Goal: Information Seeking & Learning: Learn about a topic

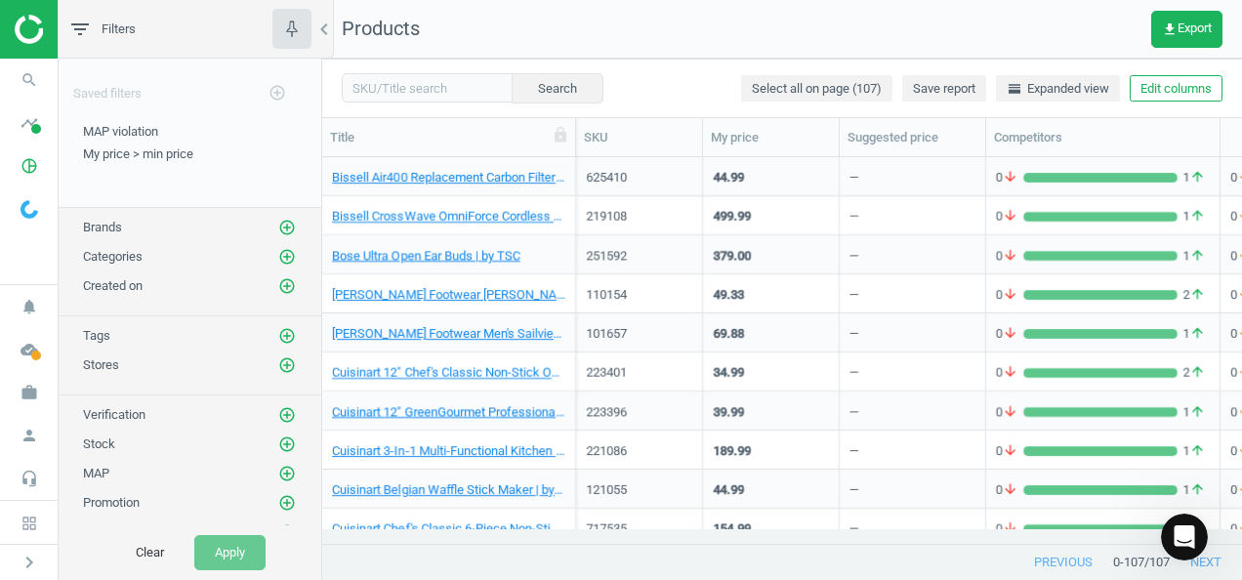
scroll to position [356, 904]
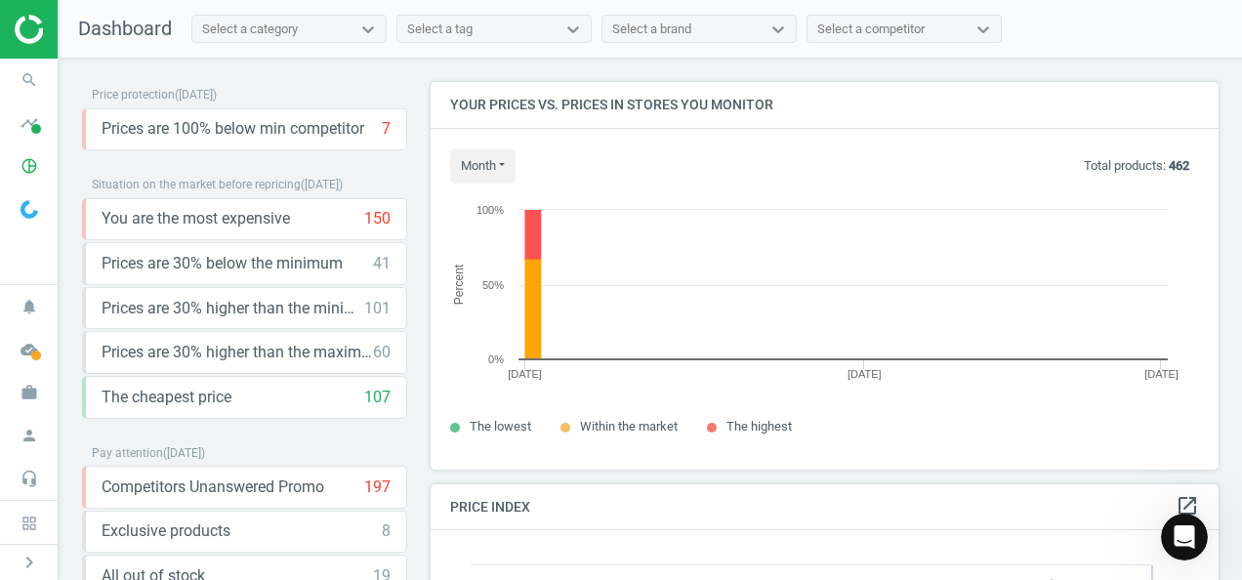
scroll to position [478, 802]
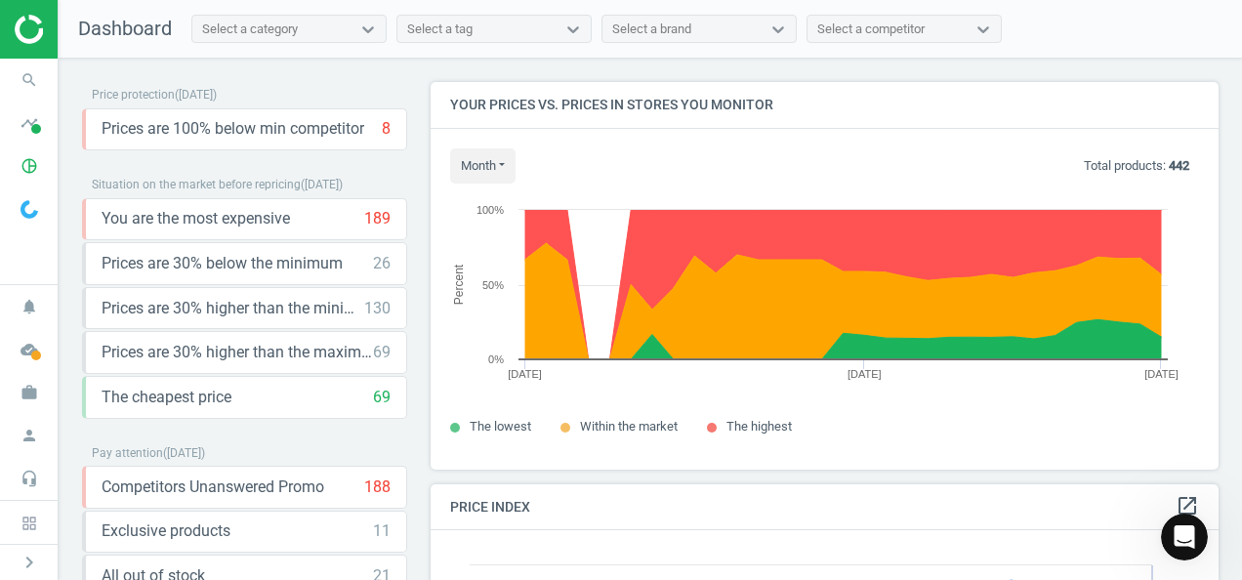
click at [654, 31] on div "Select a brand" at bounding box center [651, 30] width 79 height 18
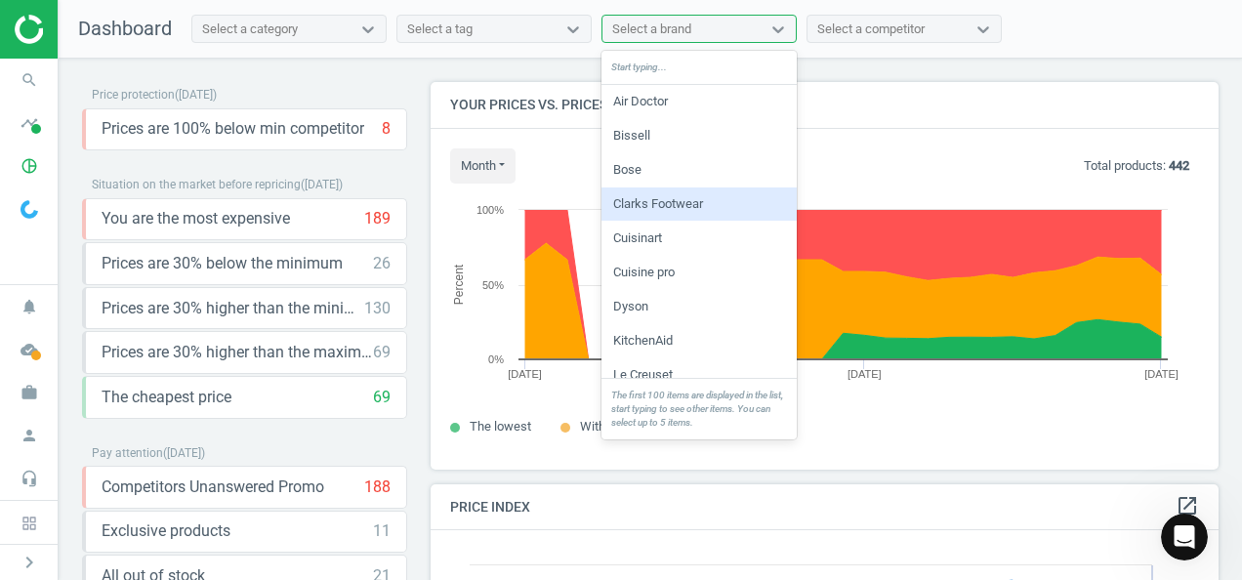
click at [673, 209] on div "Clarks Footwear" at bounding box center [698, 203] width 195 height 33
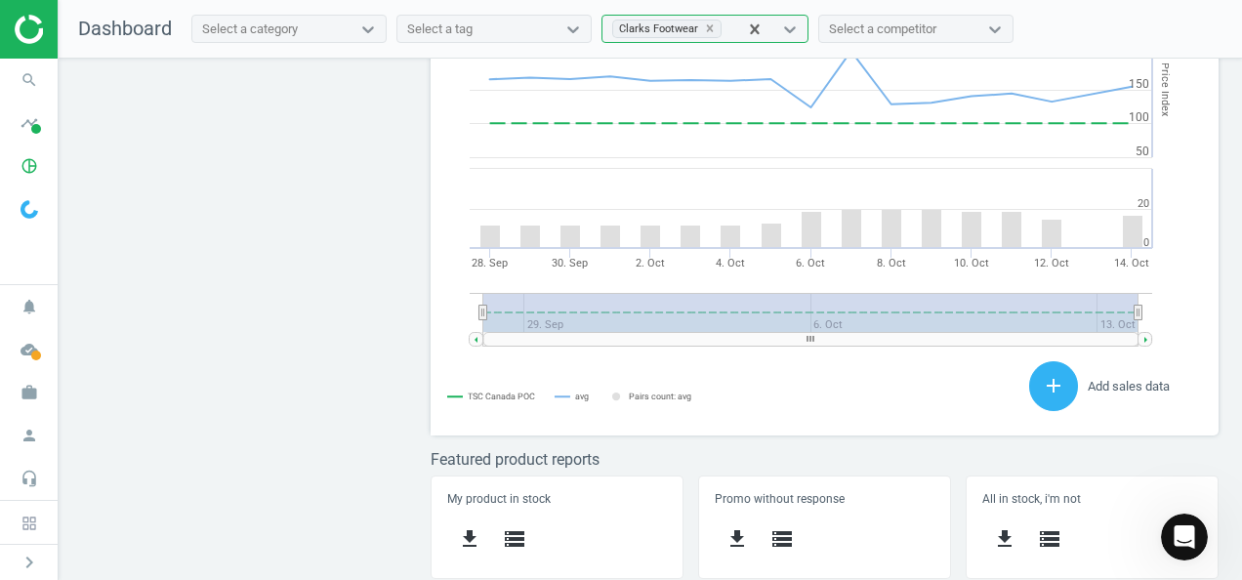
scroll to position [0, 0]
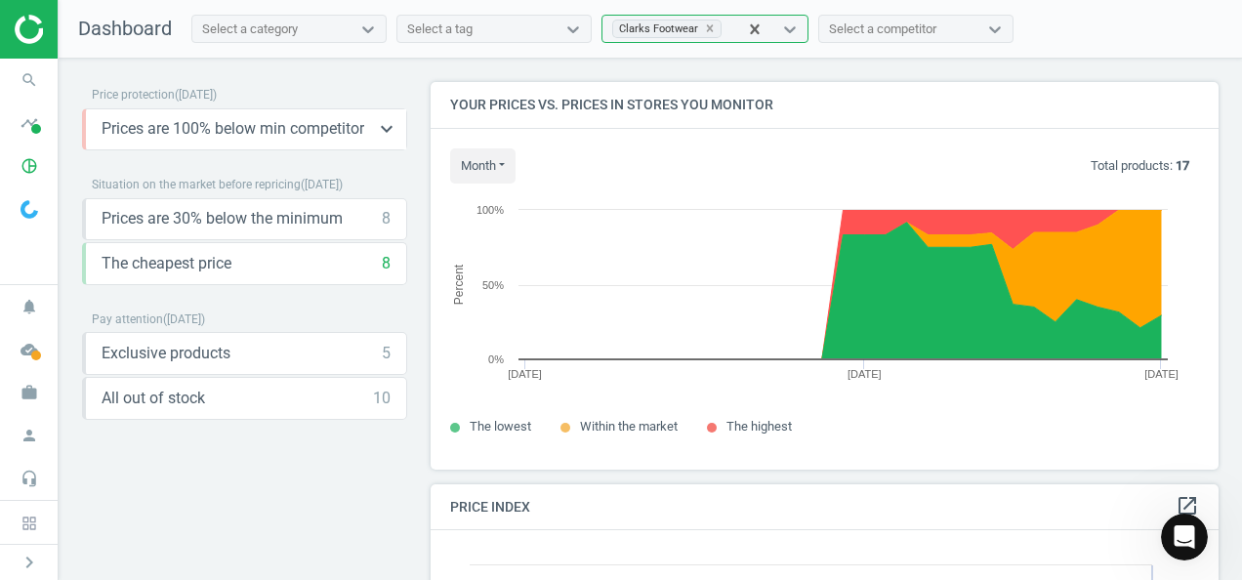
click at [341, 130] on span "Prices are 100% below min competitor" at bounding box center [233, 128] width 263 height 21
click at [381, 129] on icon "keyboard_arrow_down" at bounding box center [386, 128] width 23 height 23
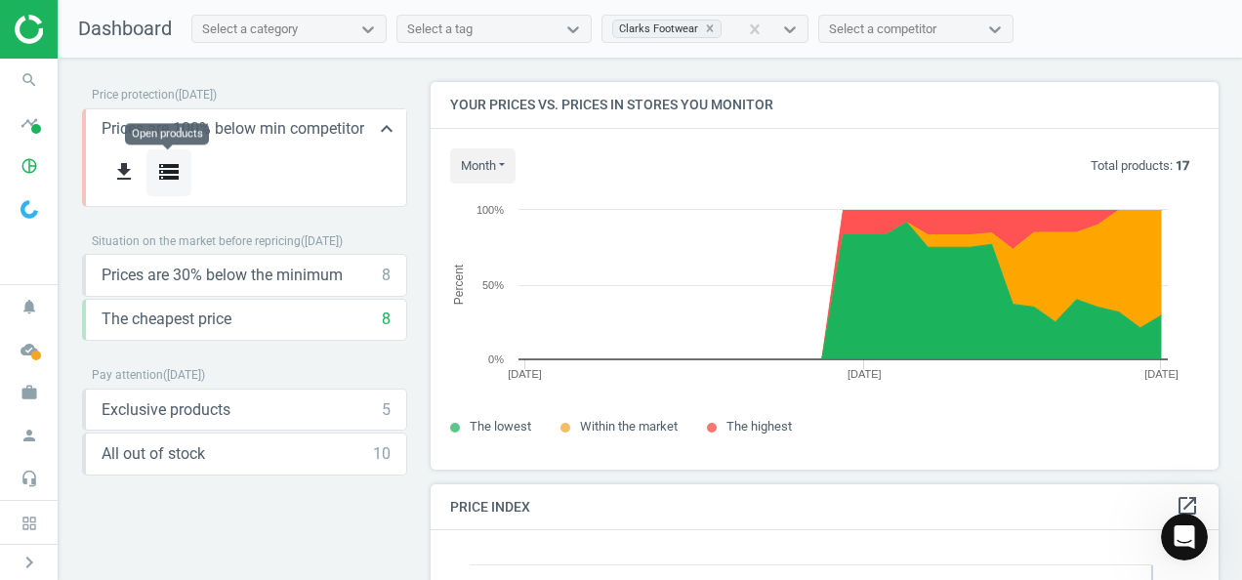
click at [166, 169] on icon "storage" at bounding box center [168, 171] width 23 height 23
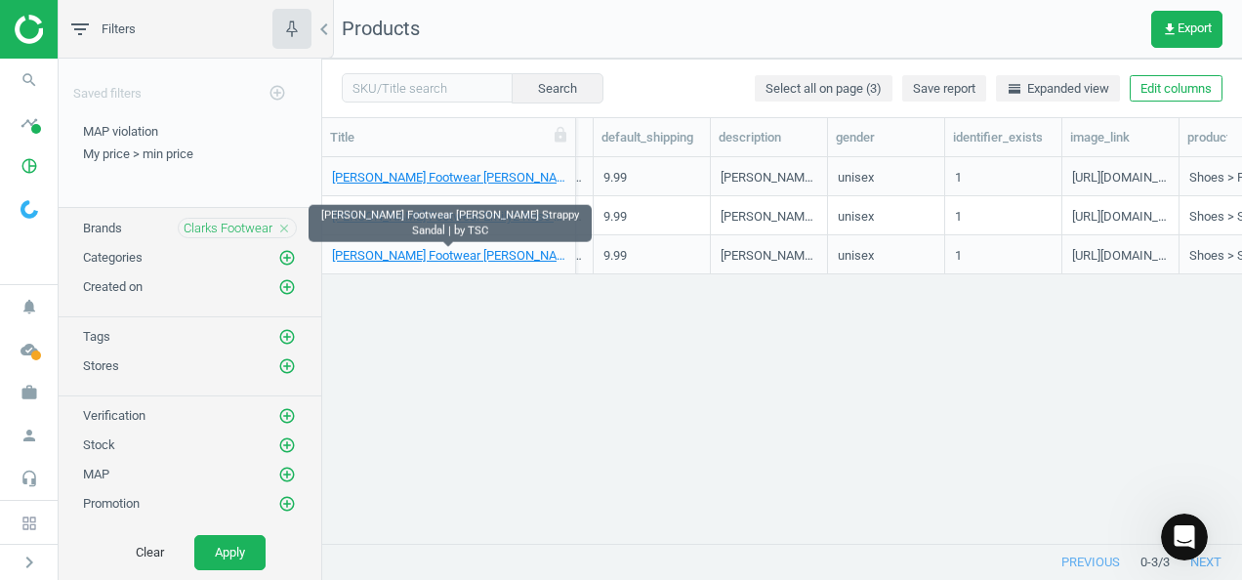
scroll to position [0, 2036]
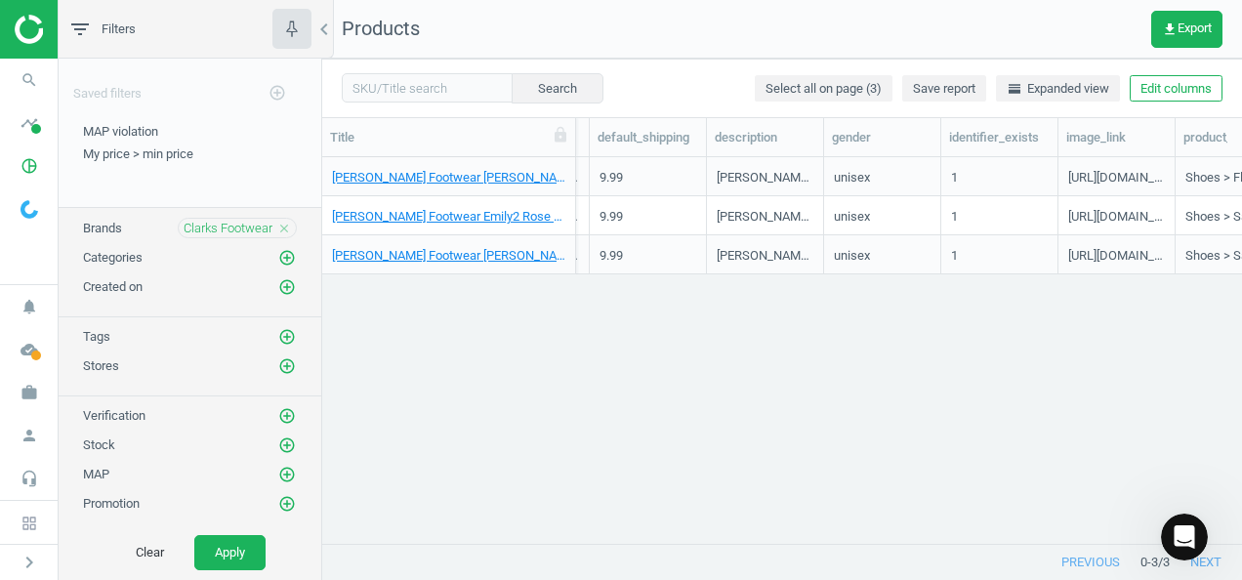
click at [277, 226] on icon "close" at bounding box center [284, 229] width 14 height 14
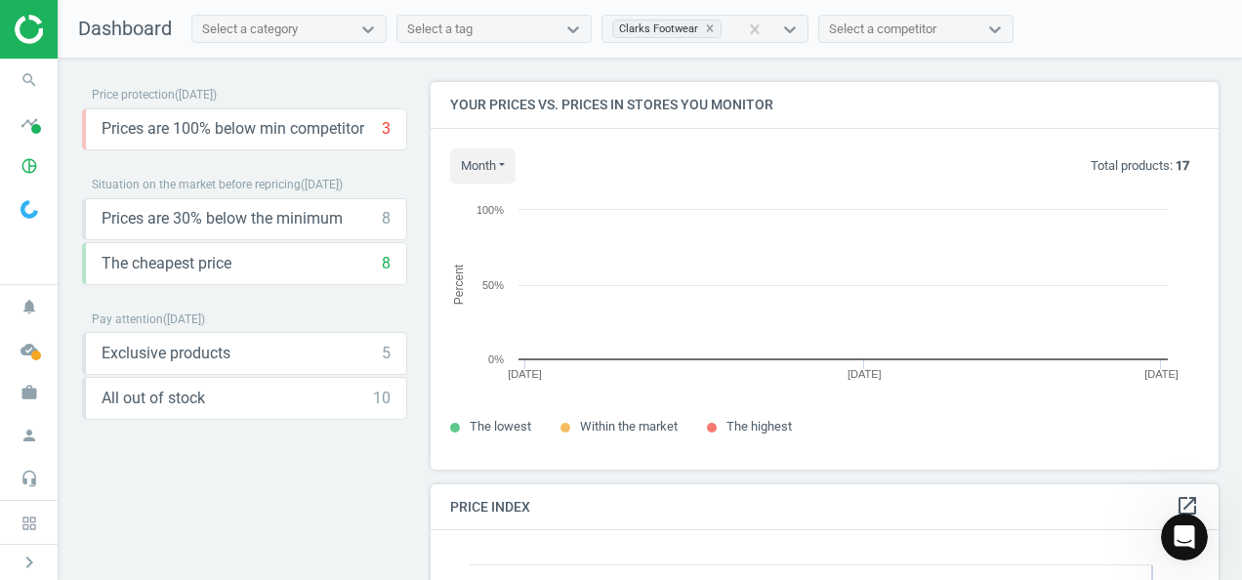
scroll to position [478, 802]
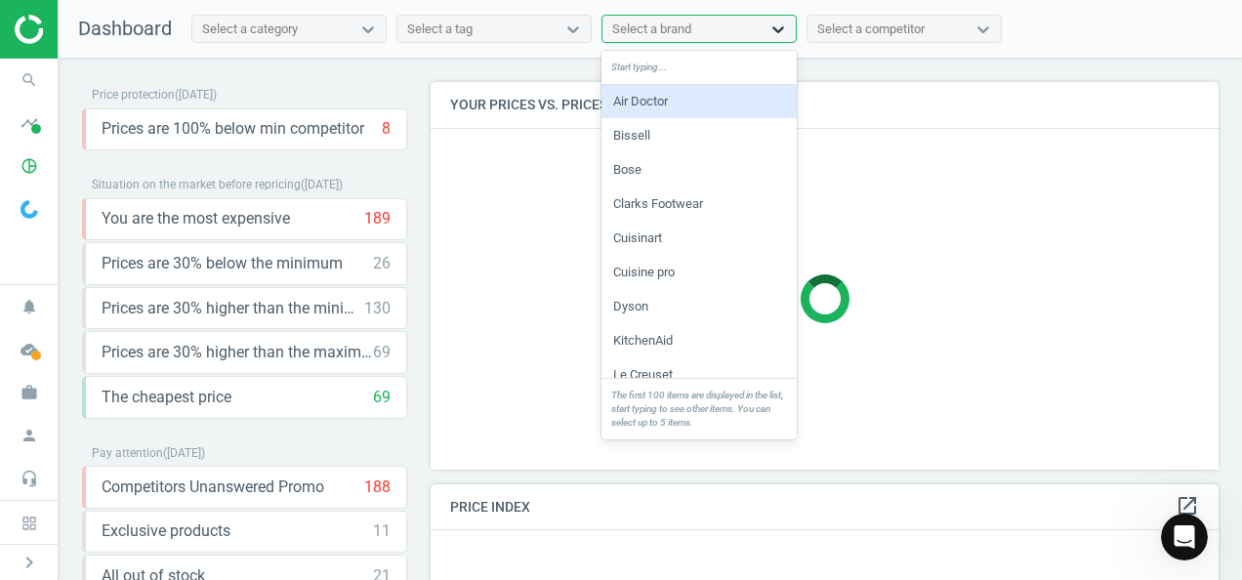
click at [779, 33] on icon at bounding box center [778, 30] width 20 height 20
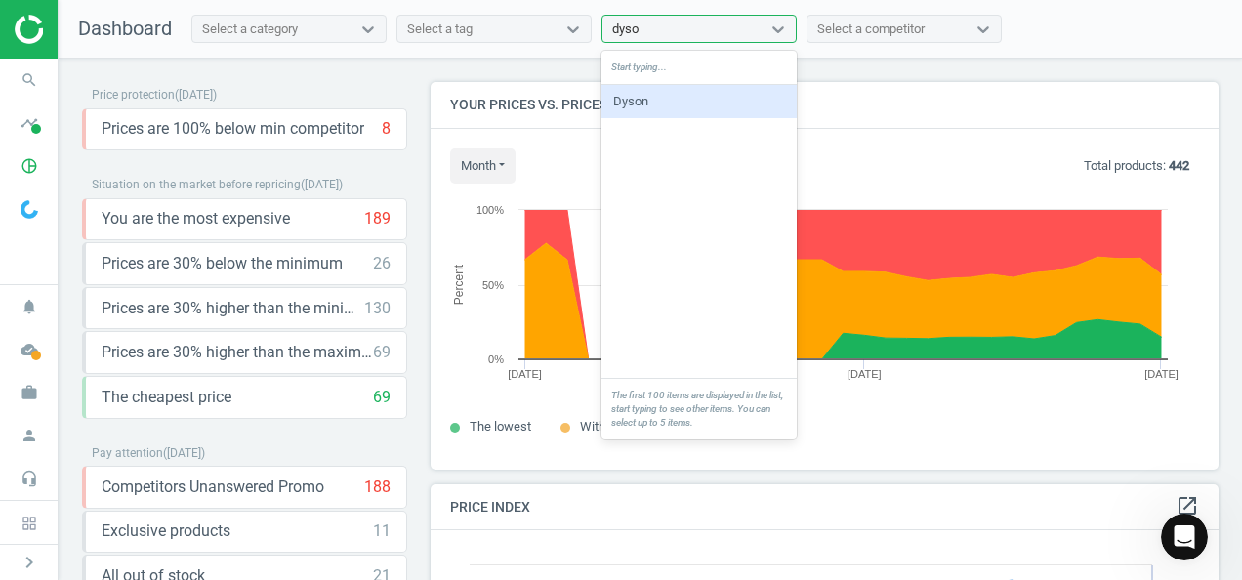
type input "dyson"
click at [666, 97] on div "Dyson" at bounding box center [698, 101] width 195 height 33
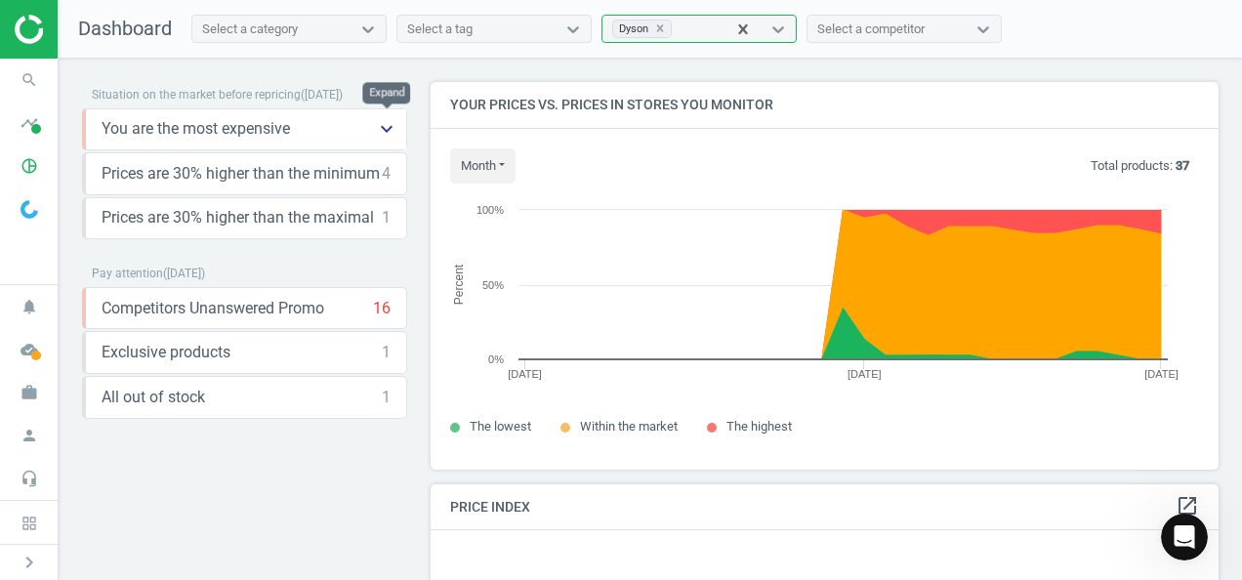
click at [383, 129] on icon "keyboard_arrow_down" at bounding box center [386, 128] width 23 height 23
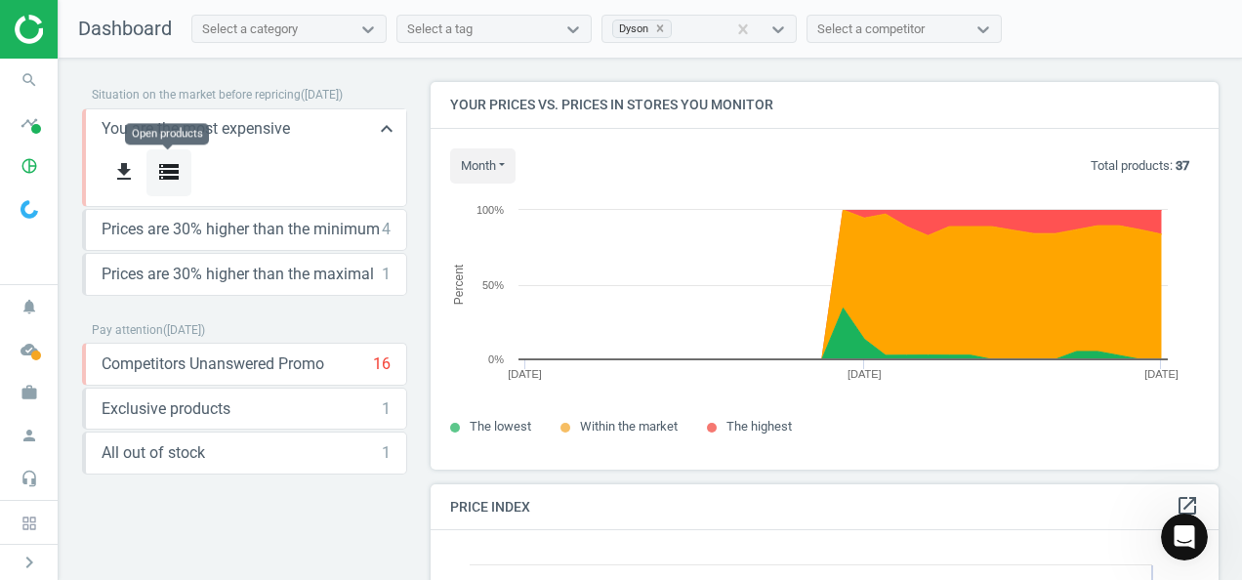
click at [166, 176] on icon "storage" at bounding box center [168, 171] width 23 height 23
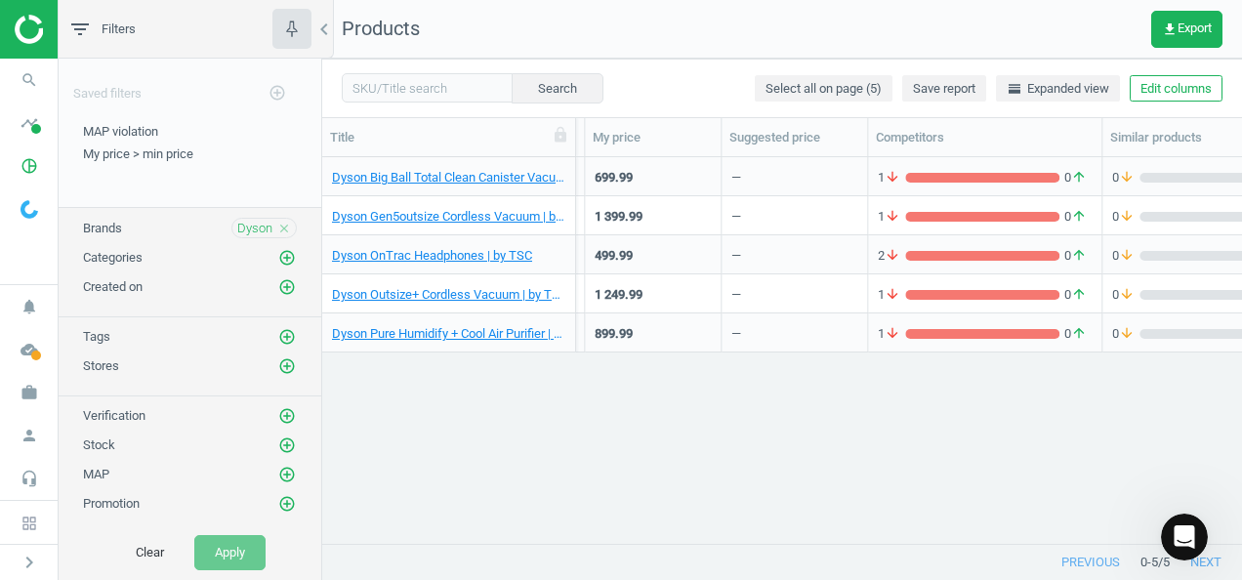
scroll to position [0, 127]
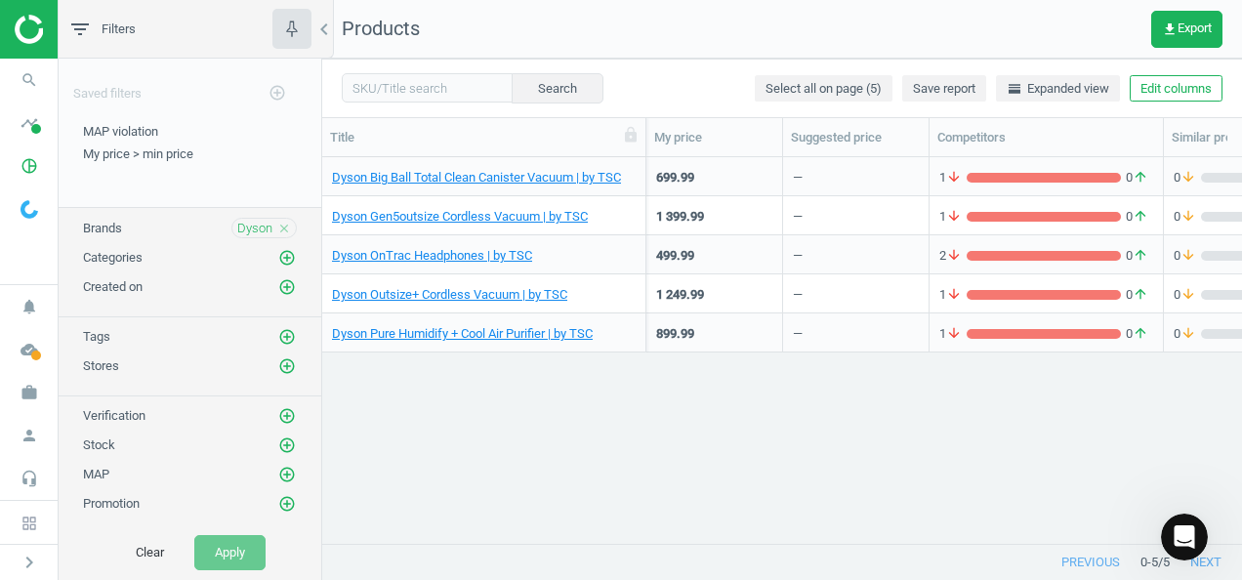
drag, startPoint x: 580, startPoint y: 124, endPoint x: 649, endPoint y: 139, distance: 70.8
click at [649, 139] on div at bounding box center [646, 137] width 20 height 38
click at [737, 451] on div "Dyson Big Ball Total Clean Canister Vacuum | by TSC 211009 699.99 — 1 arrow_dow…" at bounding box center [782, 343] width 920 height 372
click at [576, 435] on div "Dyson Big Ball Total Clean Canister Vacuum | by TSC 211009 699.99 — 1 arrow_dow…" at bounding box center [782, 343] width 920 height 372
click at [527, 432] on div "Dyson Big Ball Total Clean Canister Vacuum | by TSC 211009 699.99 — 1 arrow_dow…" at bounding box center [782, 343] width 920 height 372
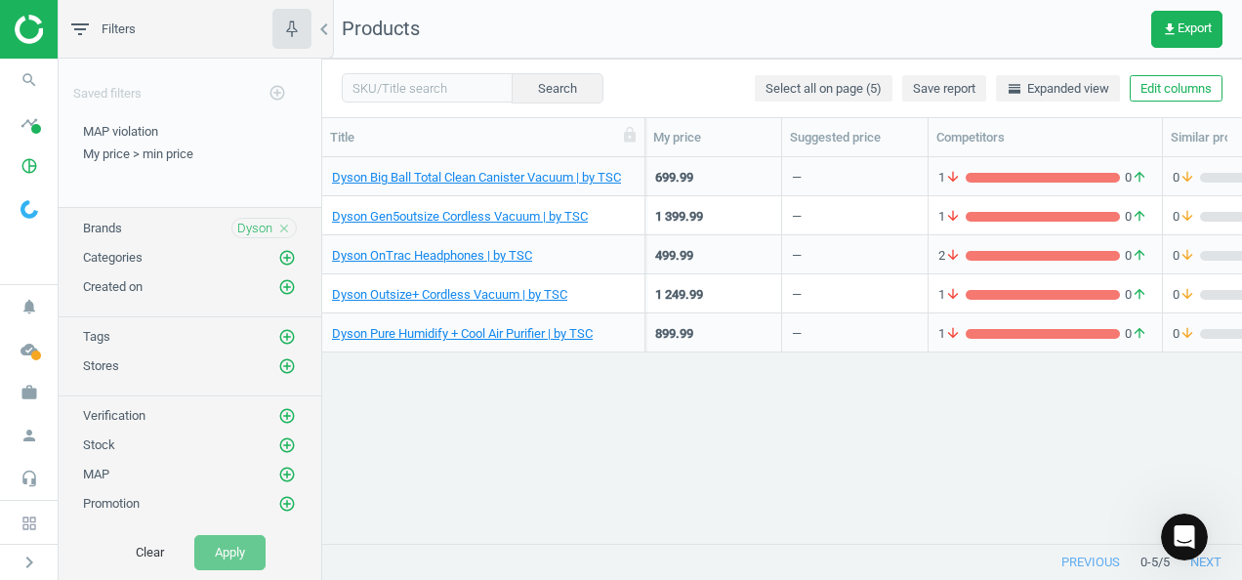
click at [445, 437] on div "Dyson Big Ball Total Clean Canister Vacuum | by TSC 211009 699.99 — 1 arrow_dow…" at bounding box center [782, 343] width 920 height 372
click at [416, 434] on div "Dyson Big Ball Total Clean Canister Vacuum | by TSC 211009 699.99 — 1 arrow_dow…" at bounding box center [782, 343] width 920 height 372
click at [558, 390] on div "Dyson Big Ball Total Clean Canister Vacuum | by TSC 211009 699.99 — 1 arrow_dow…" at bounding box center [782, 343] width 920 height 372
click at [496, 421] on div "Dyson Big Ball Total Clean Canister Vacuum | by TSC 211009 699.99 — 1 arrow_dow…" at bounding box center [782, 343] width 920 height 372
click at [420, 448] on div "Dyson Big Ball Total Clean Canister Vacuum | by TSC 211009 699.99 — 1 arrow_dow…" at bounding box center [782, 343] width 920 height 372
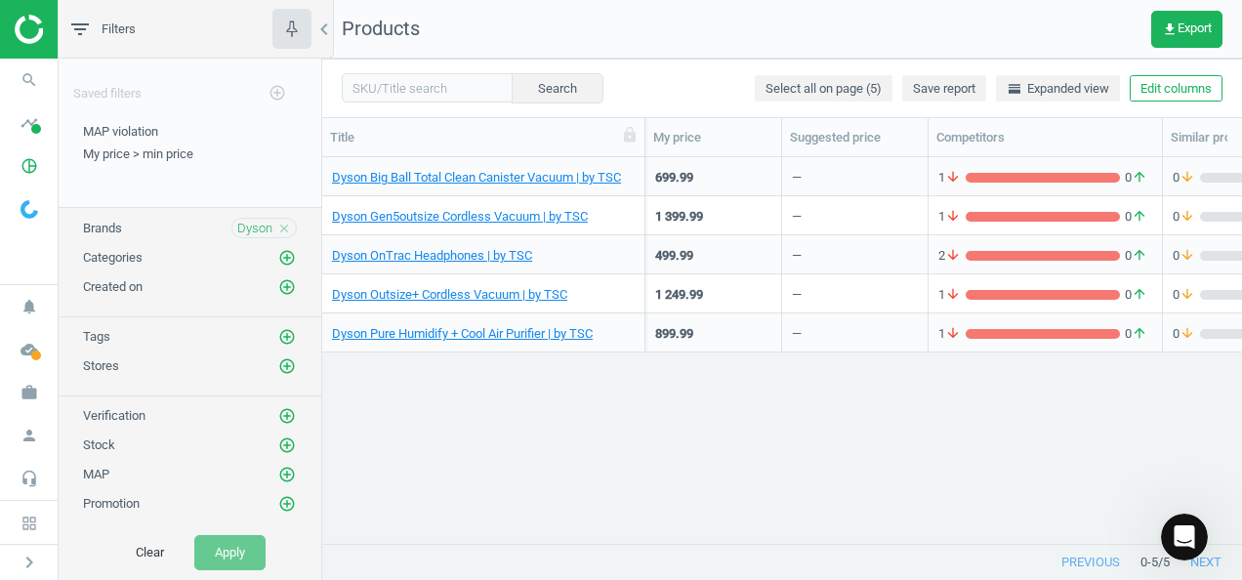
click at [826, 473] on div "Dyson Big Ball Total Clean Canister Vacuum | by TSC 211009 699.99 — 1 arrow_dow…" at bounding box center [782, 343] width 920 height 372
click at [717, 437] on div "Dyson Big Ball Total Clean Canister Vacuum | by TSC 211009 699.99 — 1 arrow_dow…" at bounding box center [782, 343] width 920 height 372
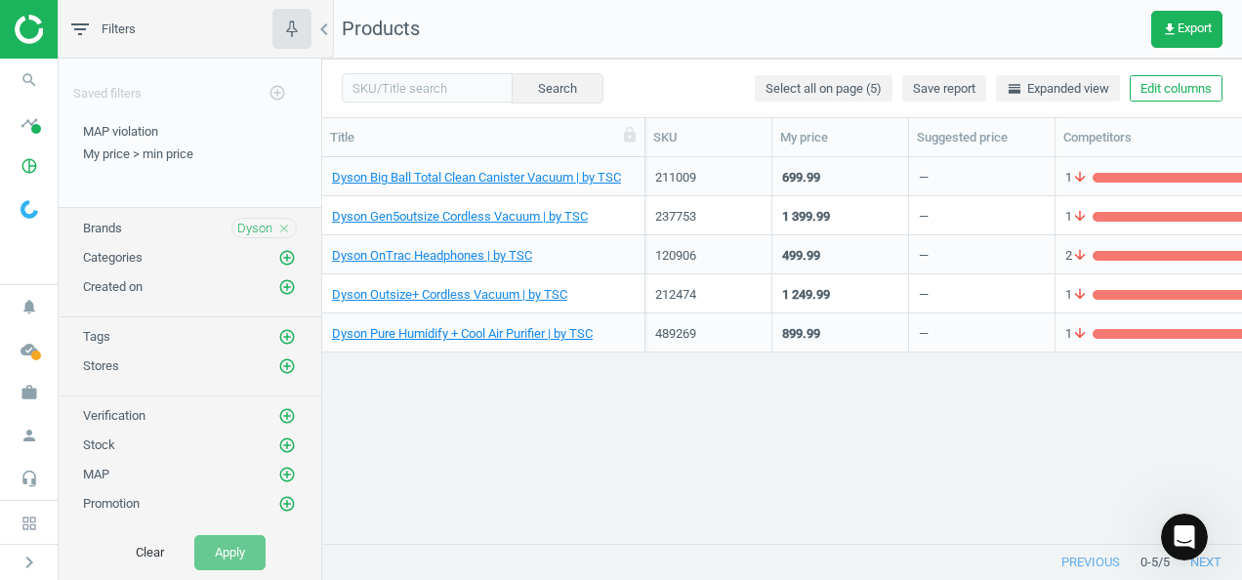
drag, startPoint x: 705, startPoint y: 529, endPoint x: 613, endPoint y: 531, distance: 91.8
click at [613, 543] on div at bounding box center [782, 544] width 920 height 2
